Goal: Information Seeking & Learning: Stay updated

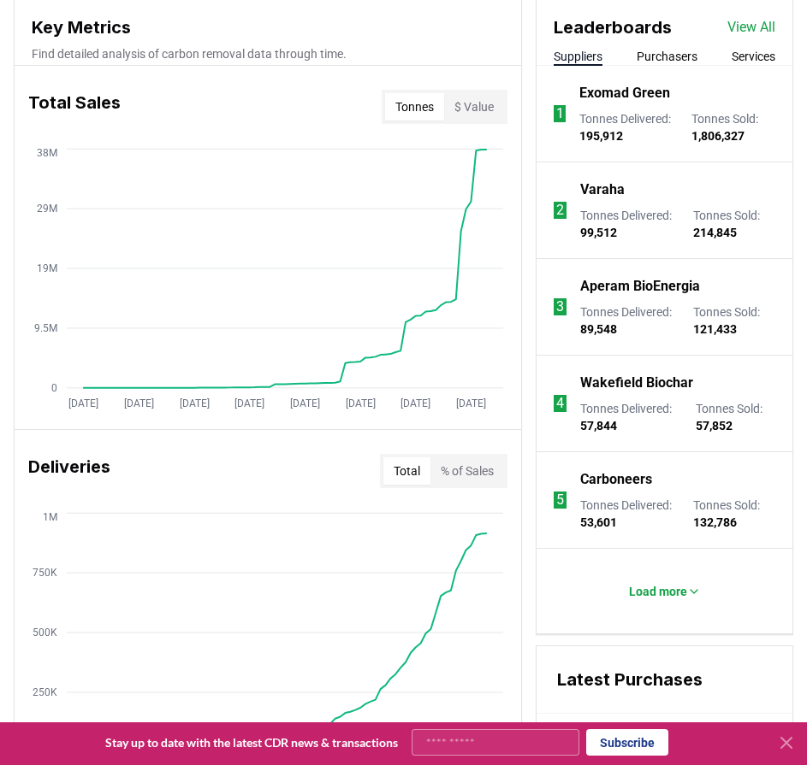
scroll to position [684, 0]
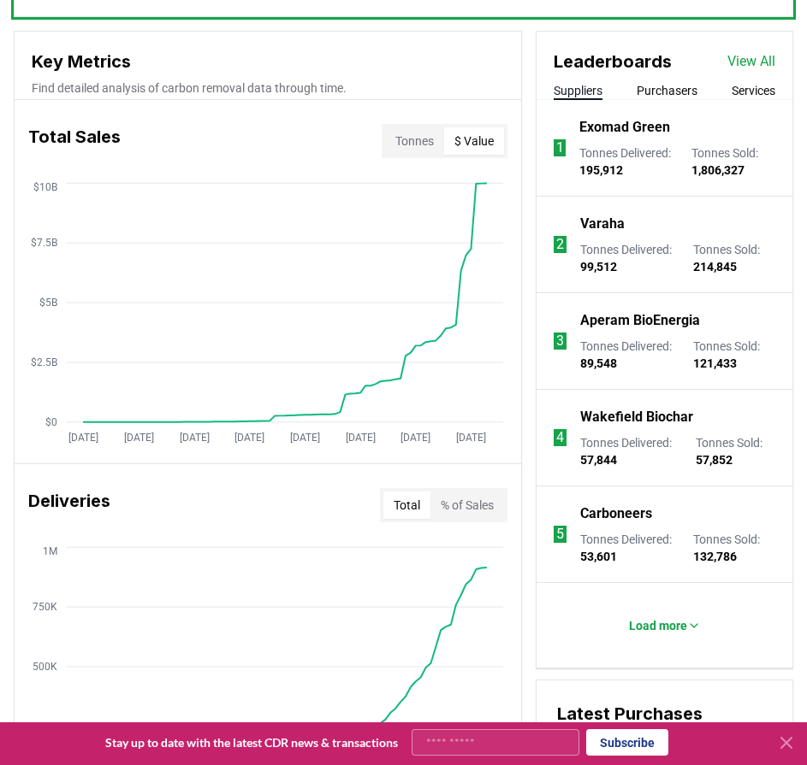
click at [463, 144] on button "$ Value" at bounding box center [474, 140] width 60 height 27
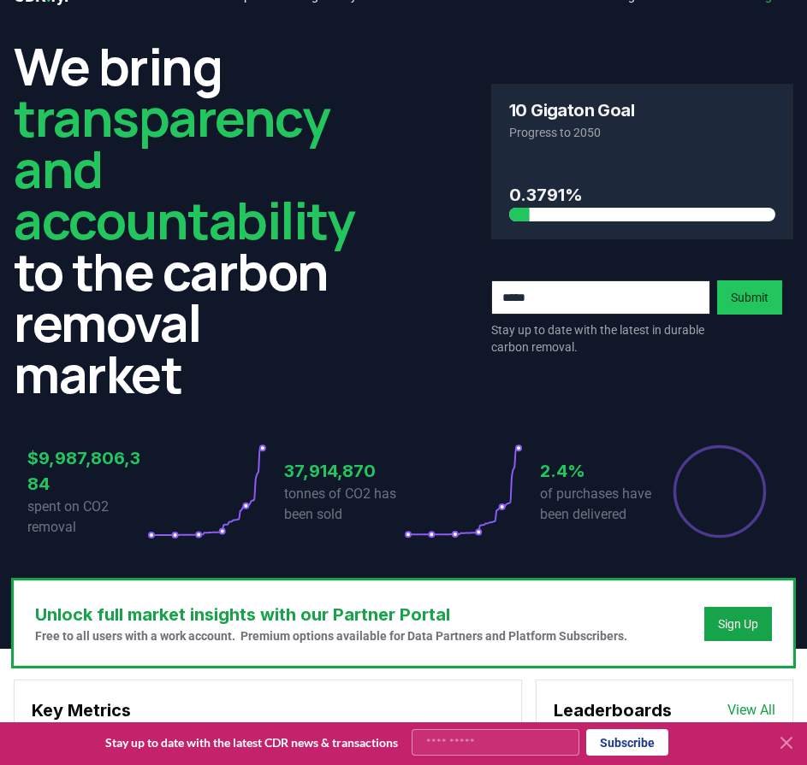
scroll to position [0, 0]
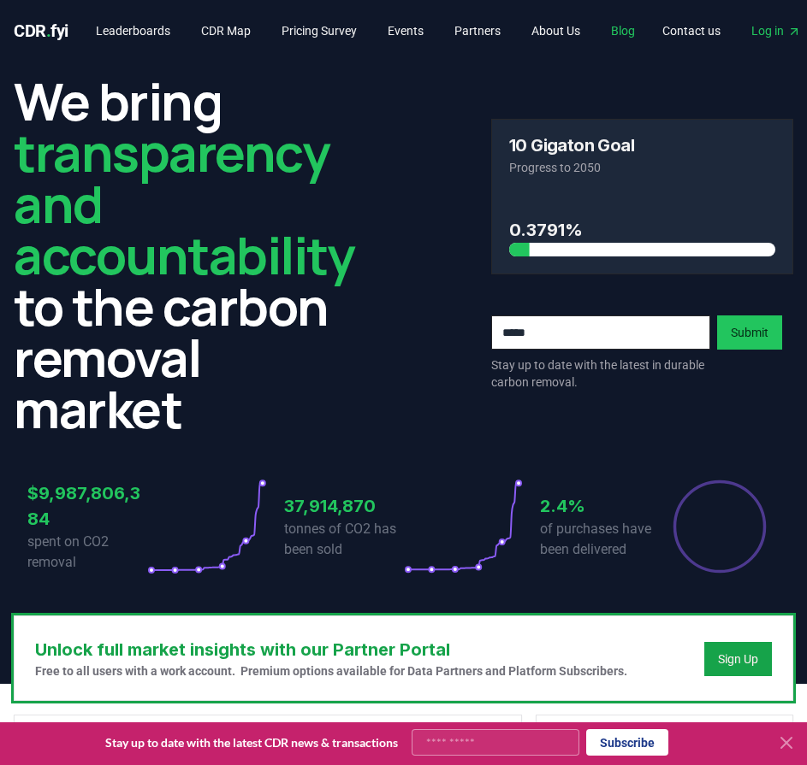
click at [638, 29] on link "Blog" at bounding box center [622, 30] width 51 height 31
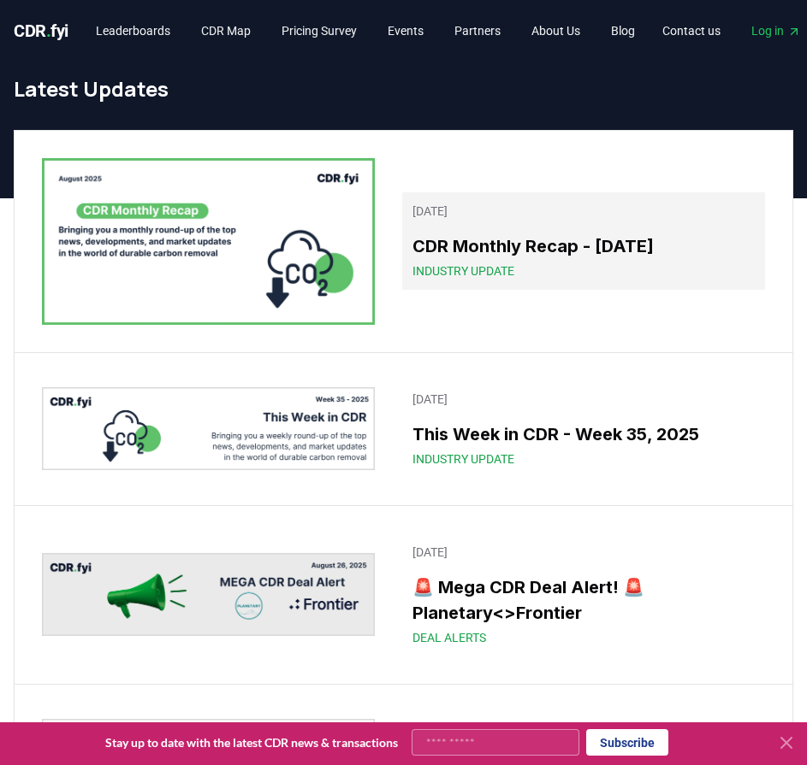
click at [613, 247] on h3 "CDR Monthly Recap - [DATE]" at bounding box center [583, 246] width 342 height 26
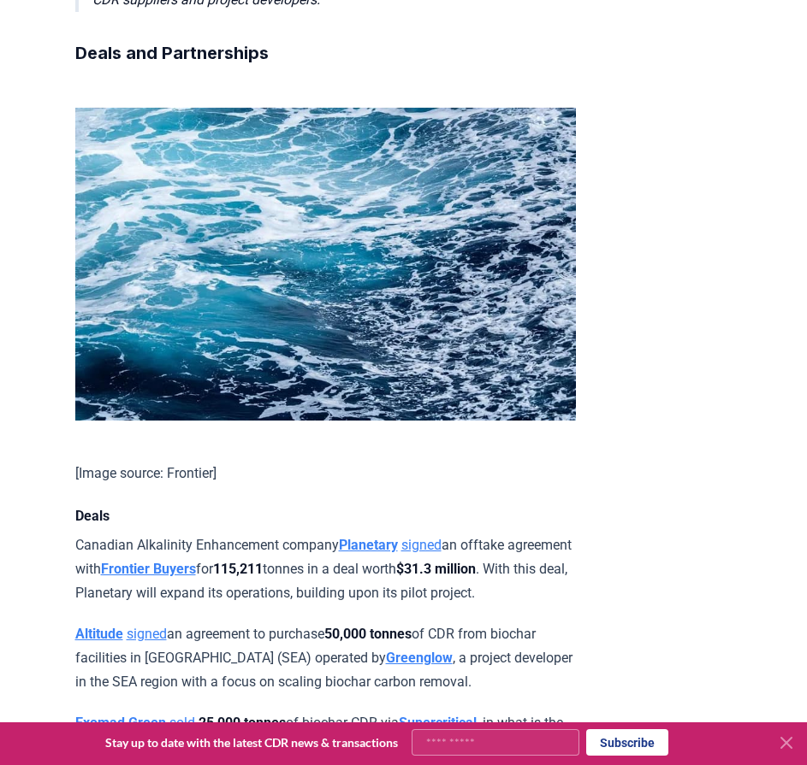
scroll to position [1112, 0]
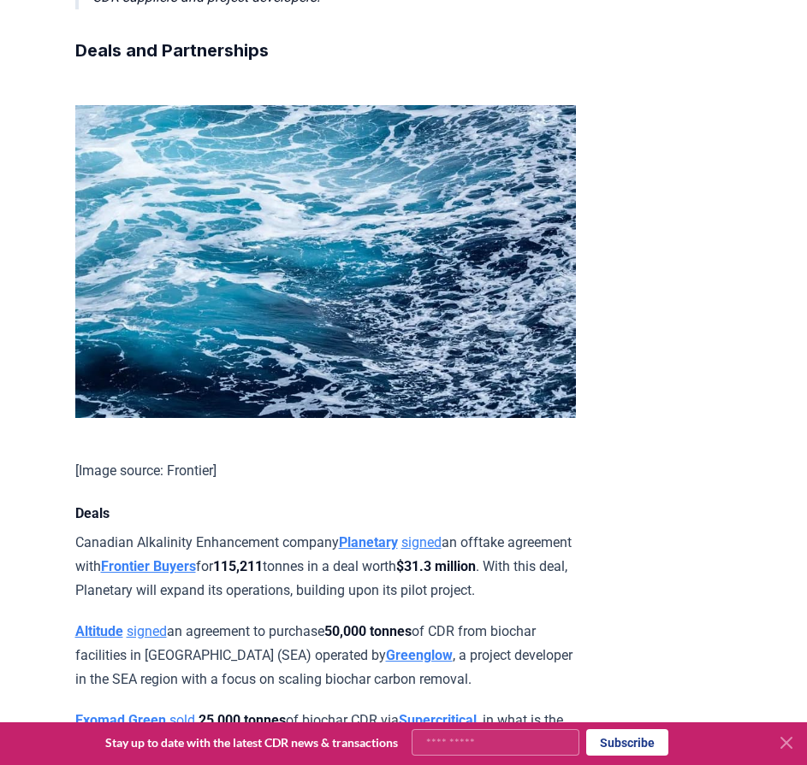
drag, startPoint x: 702, startPoint y: 571, endPoint x: 743, endPoint y: 570, distance: 41.1
